Goal: Find specific page/section: Find specific page/section

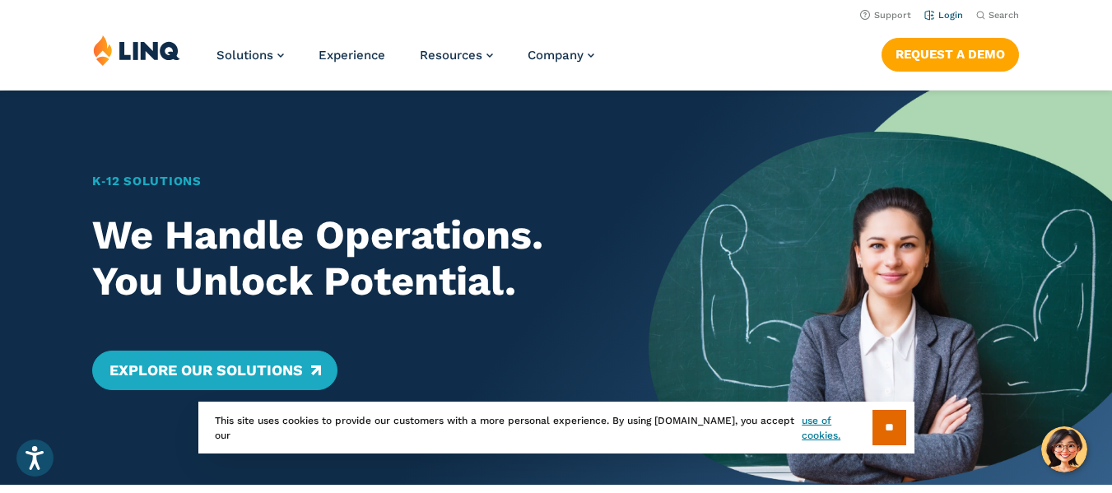
click at [956, 13] on link "Login" at bounding box center [943, 15] width 39 height 11
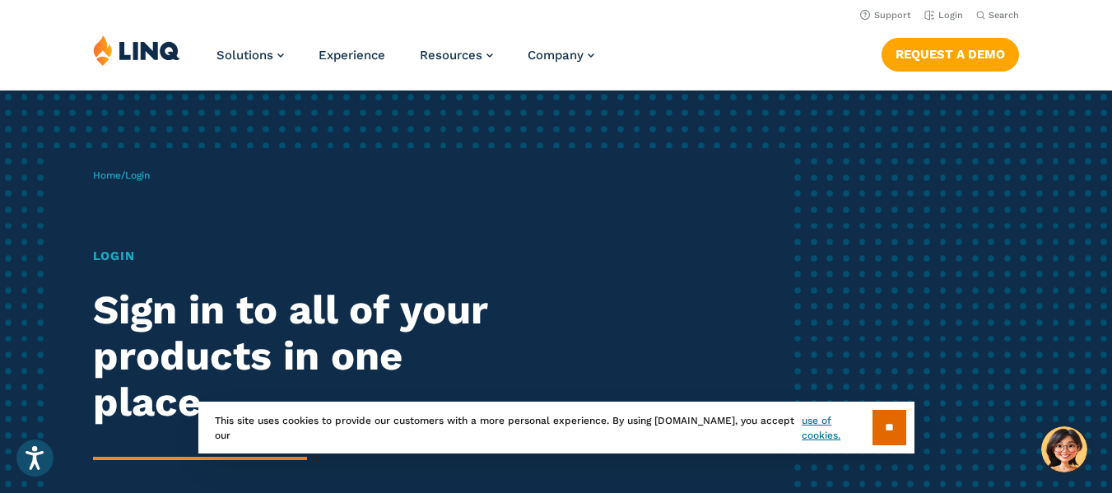
click at [128, 250] on h1 "Login" at bounding box center [307, 256] width 429 height 19
click at [138, 183] on p "Home / Login" at bounding box center [121, 175] width 57 height 15
click at [145, 173] on span "Login" at bounding box center [137, 176] width 25 height 12
drag, startPoint x: 145, startPoint y: 174, endPoint x: 139, endPoint y: 182, distance: 10.0
click at [145, 175] on span "Login" at bounding box center [137, 176] width 25 height 12
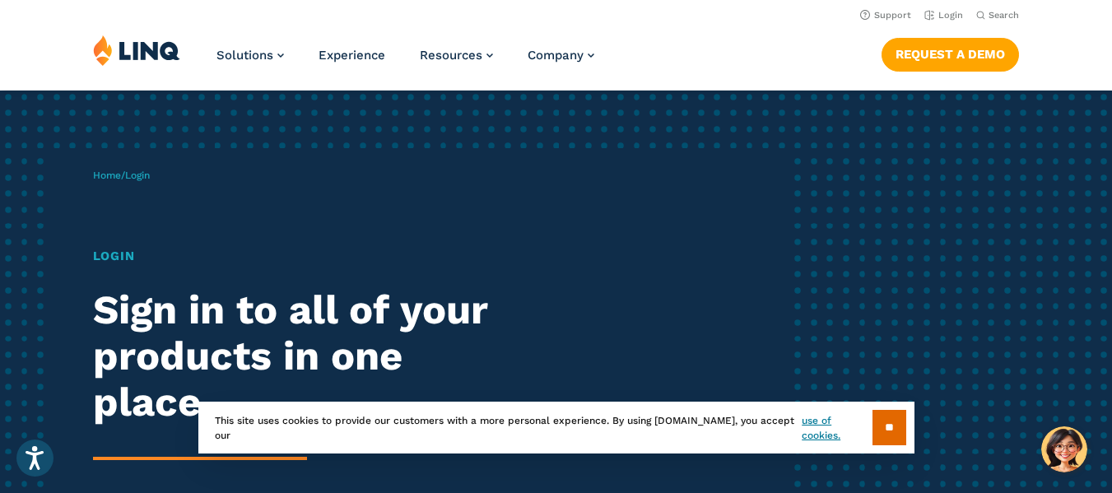
click at [121, 250] on h1 "Login" at bounding box center [307, 256] width 429 height 19
click at [121, 256] on h1 "Login" at bounding box center [307, 256] width 429 height 19
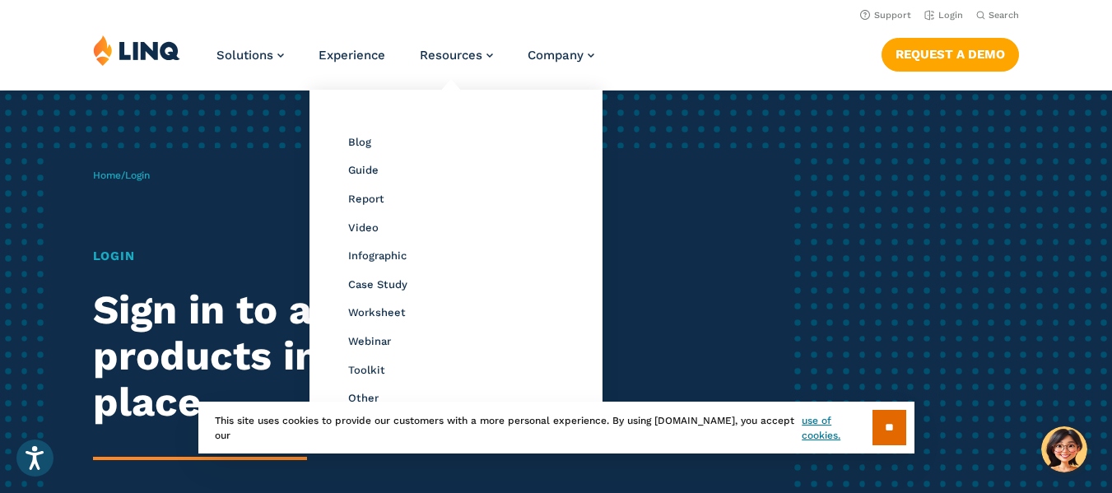
click at [472, 80] on li "Resources Resource Library Blog Guide Report Video Infographic Case Study Works…" at bounding box center [456, 62] width 73 height 54
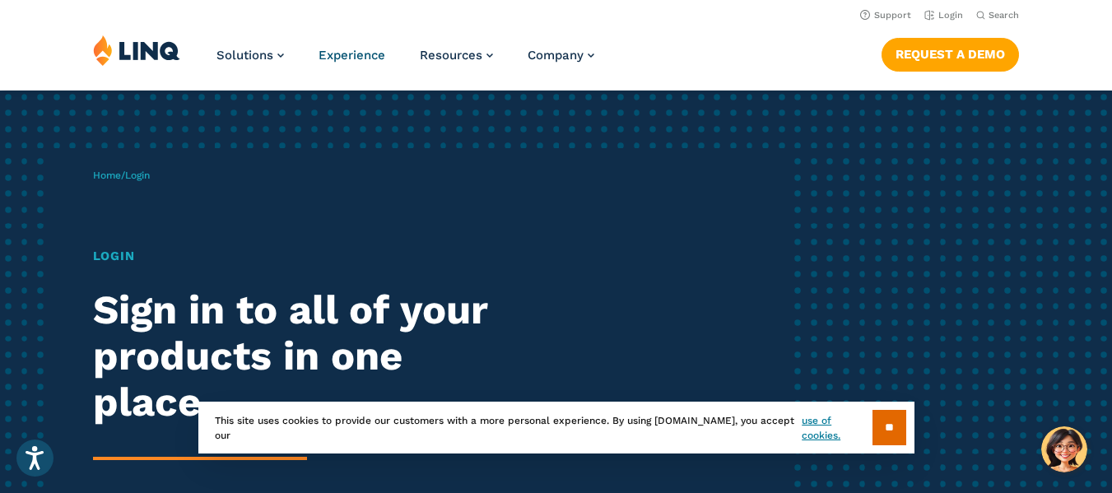
click at [356, 54] on span "Experience" at bounding box center [352, 55] width 67 height 15
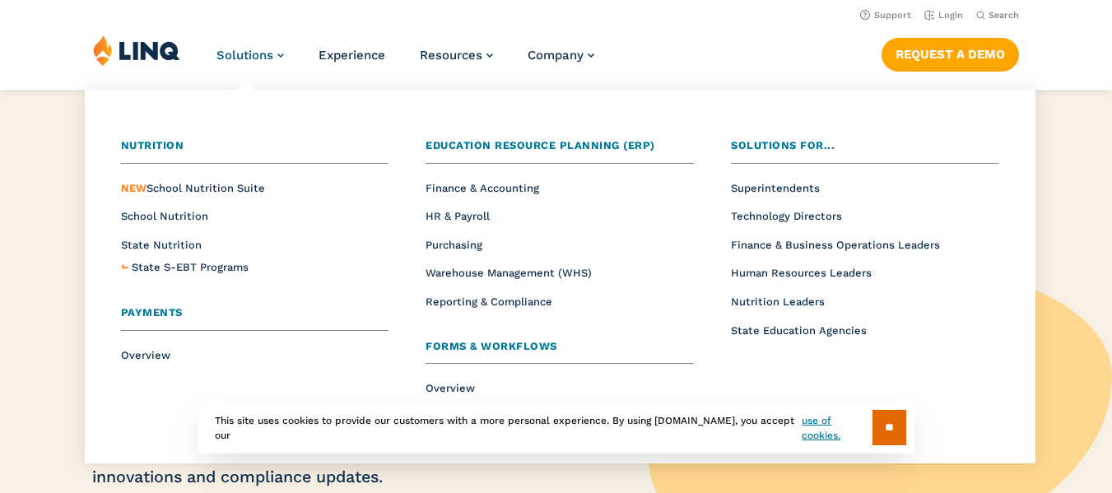
click at [266, 54] on span "Solutions" at bounding box center [244, 55] width 57 height 15
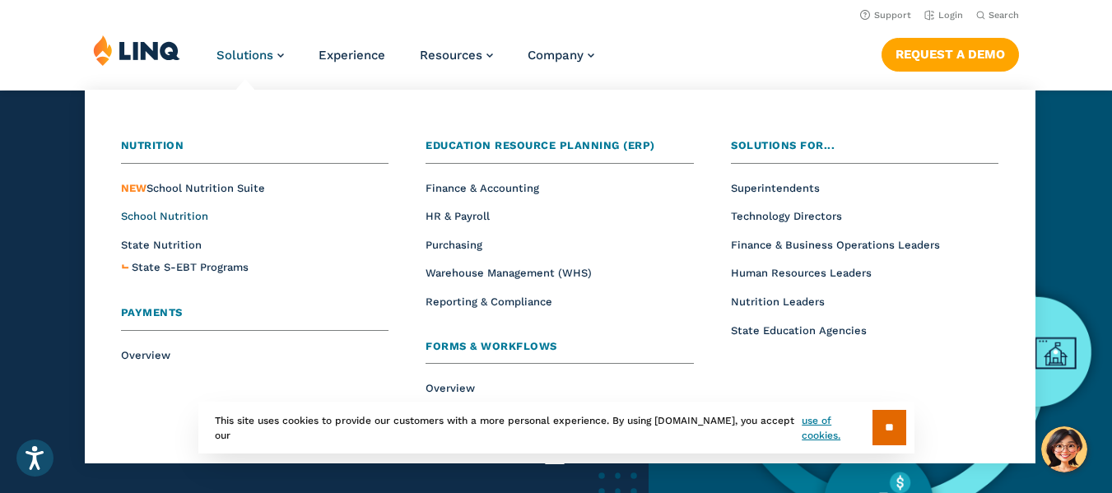
click at [197, 214] on span "School Nutrition" at bounding box center [164, 216] width 87 height 12
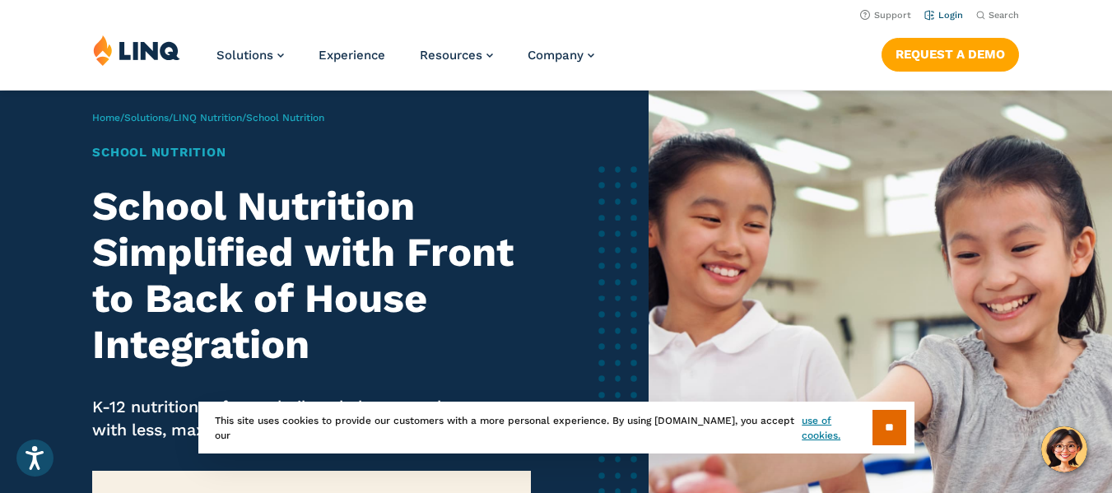
click at [954, 16] on link "Login" at bounding box center [943, 15] width 39 height 11
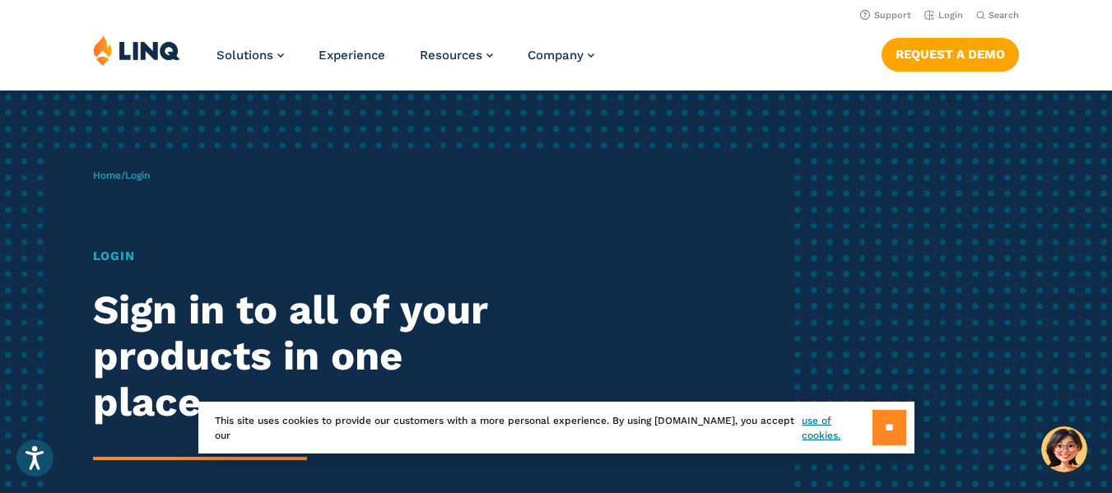
drag, startPoint x: 896, startPoint y: 419, endPoint x: 884, endPoint y: 407, distance: 16.9
click at [895, 418] on input "**" at bounding box center [890, 427] width 34 height 35
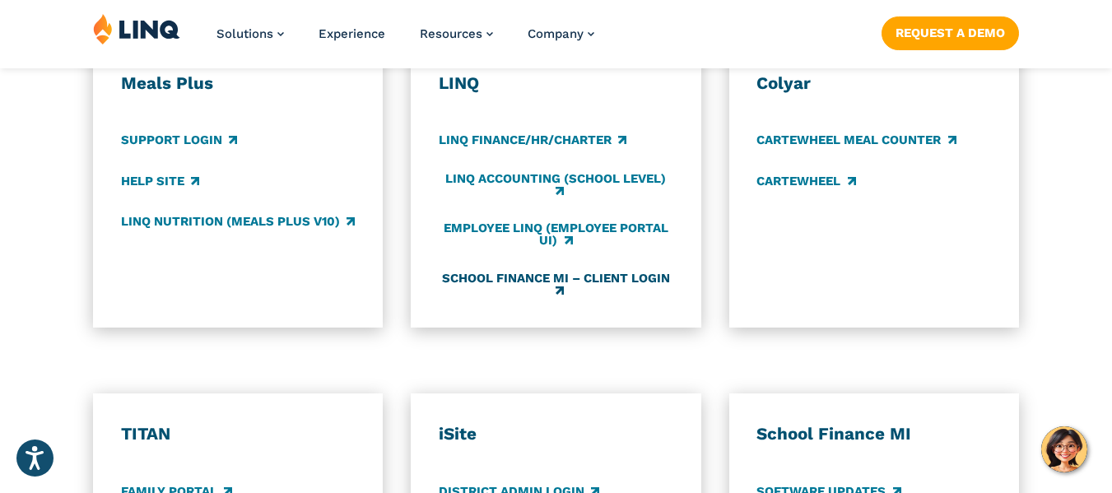
scroll to position [988, 0]
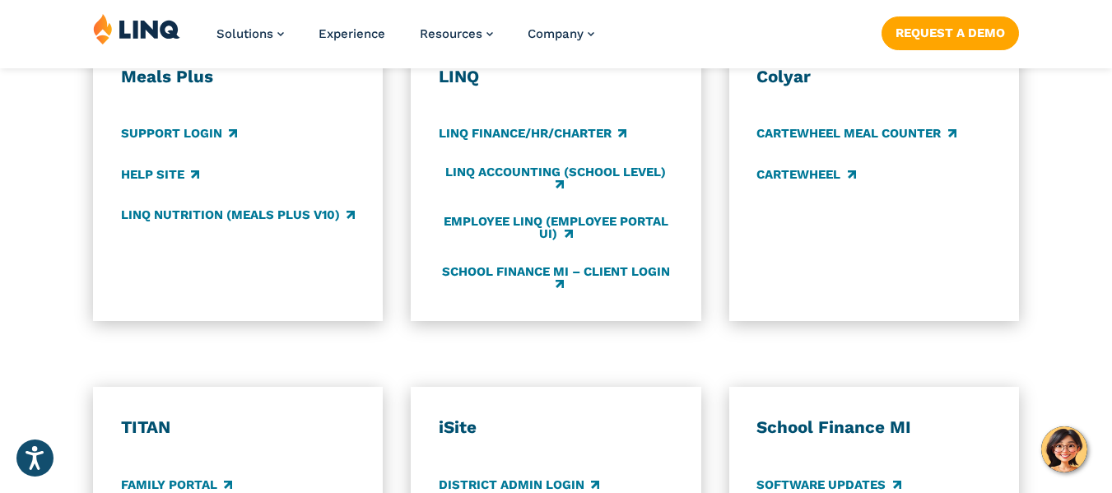
drag, startPoint x: 621, startPoint y: 333, endPoint x: 322, endPoint y: 345, distance: 299.9
click at [322, 345] on div "Application Login Which application would you like to sign in to? LINQ connects…" at bounding box center [556, 258] width 1112 height 1013
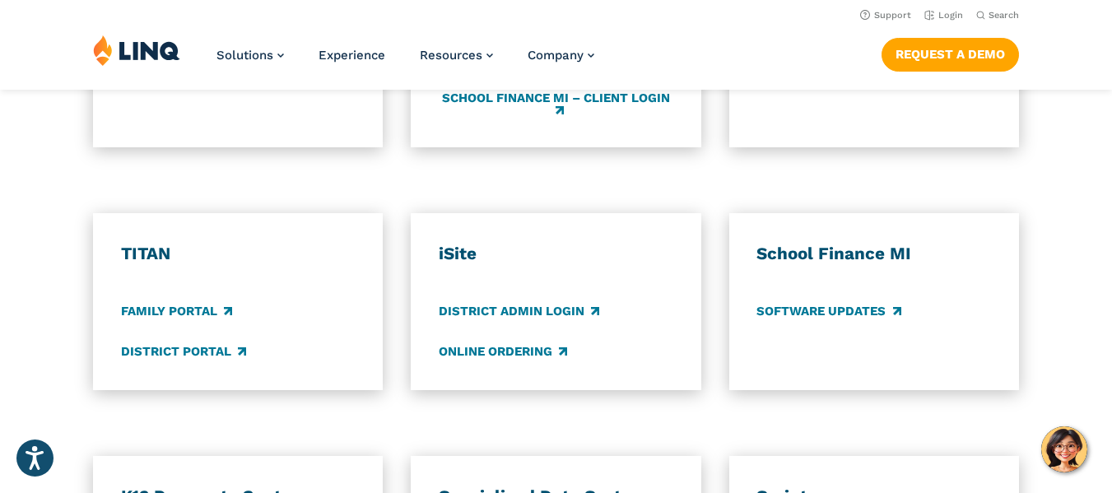
scroll to position [1152, 0]
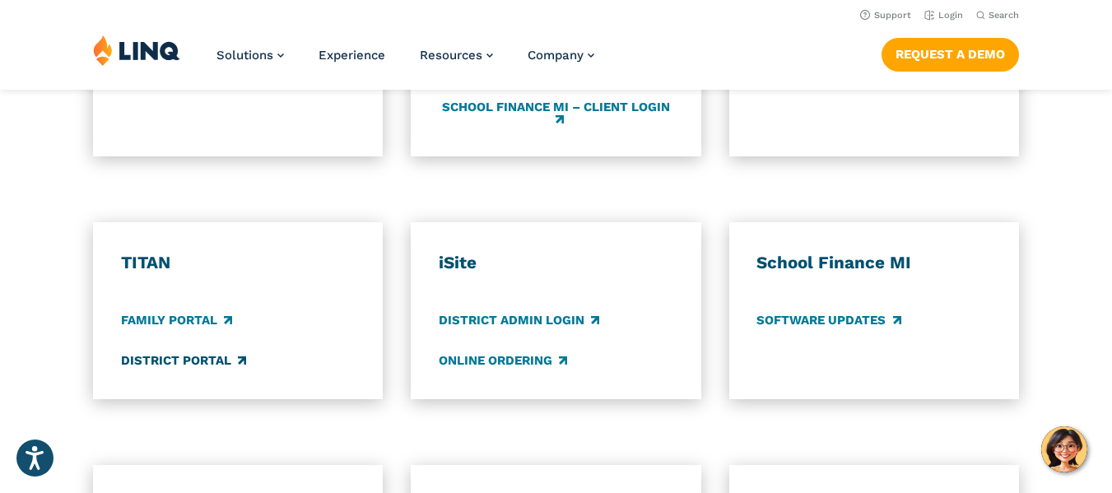
click at [225, 356] on link "District Portal" at bounding box center [183, 360] width 125 height 18
